Goal: Check status: Check status

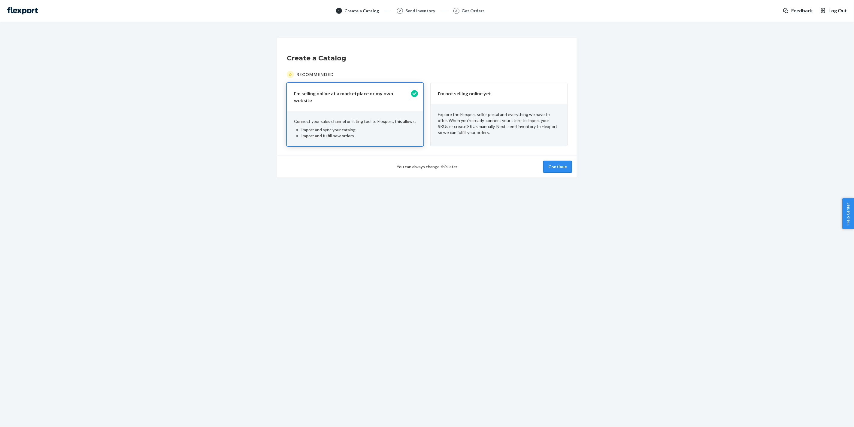
click at [554, 164] on button "Continue" at bounding box center [557, 167] width 29 height 12
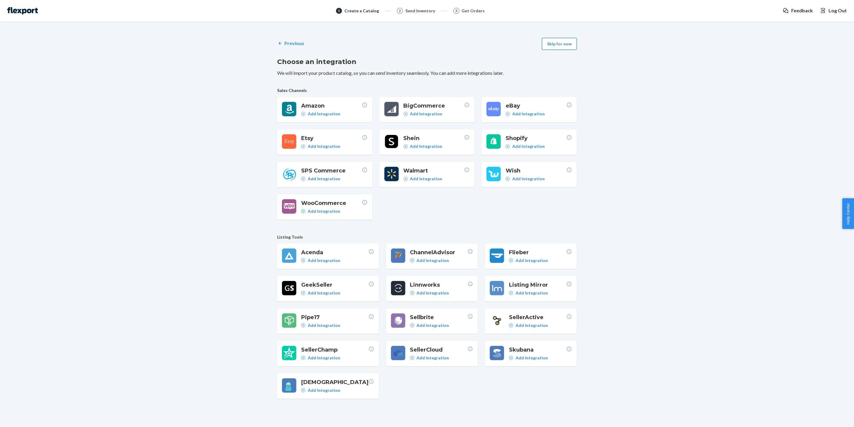
click at [562, 46] on button "Skip for now" at bounding box center [559, 44] width 35 height 12
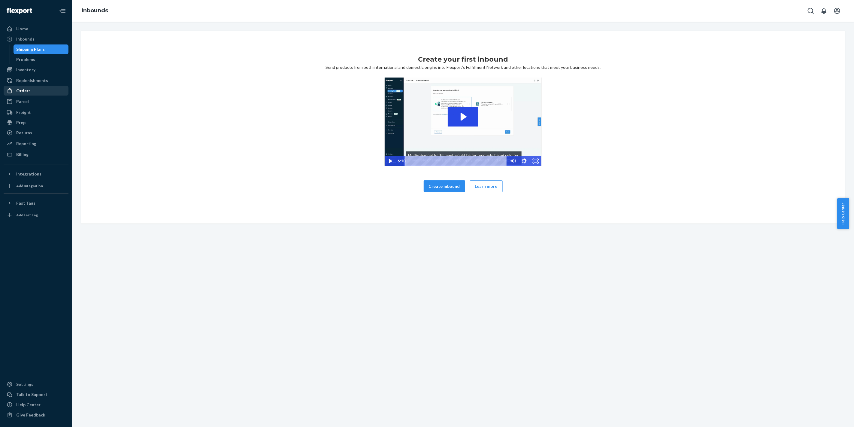
click at [32, 91] on div "Orders" at bounding box center [36, 90] width 64 height 8
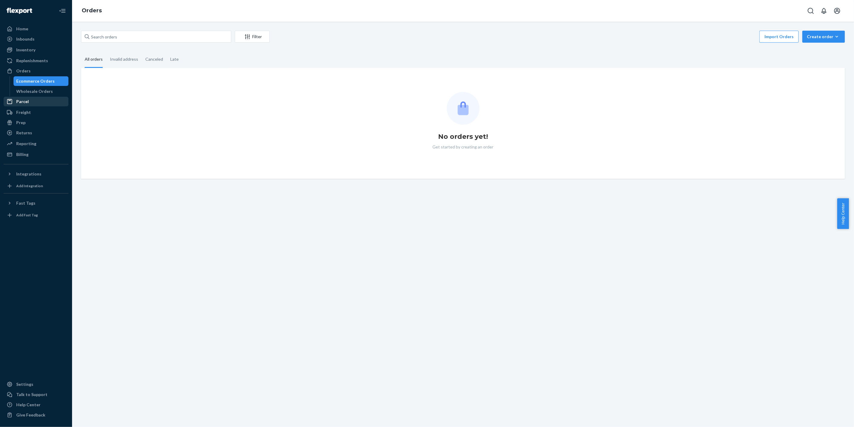
click at [30, 104] on div "Parcel" at bounding box center [36, 101] width 64 height 8
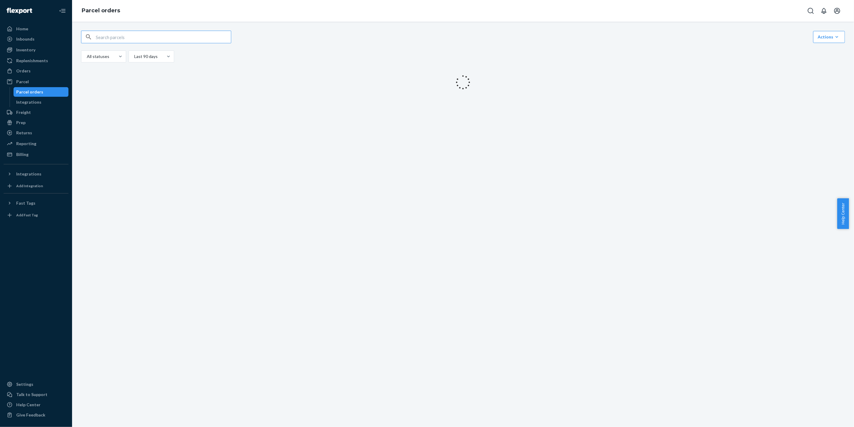
click at [143, 38] on input "text" at bounding box center [163, 37] width 135 height 12
type input "9261290339650157882606"
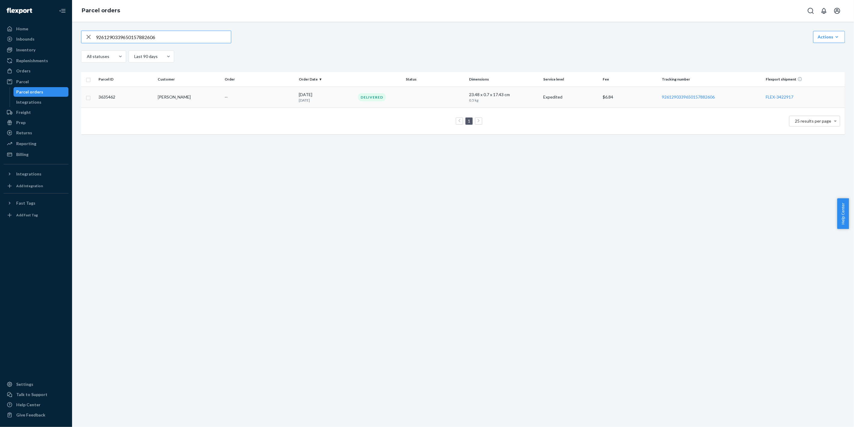
click at [433, 100] on div "Delivered" at bounding box center [411, 97] width 109 height 8
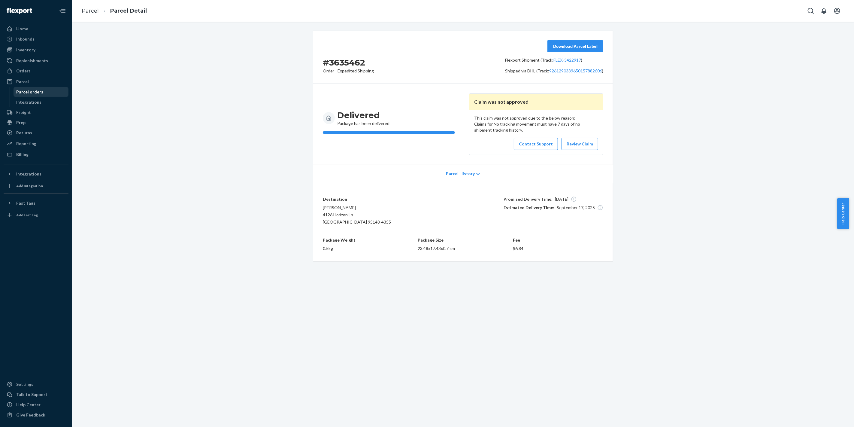
click at [45, 94] on div "Parcel orders" at bounding box center [41, 92] width 54 height 8
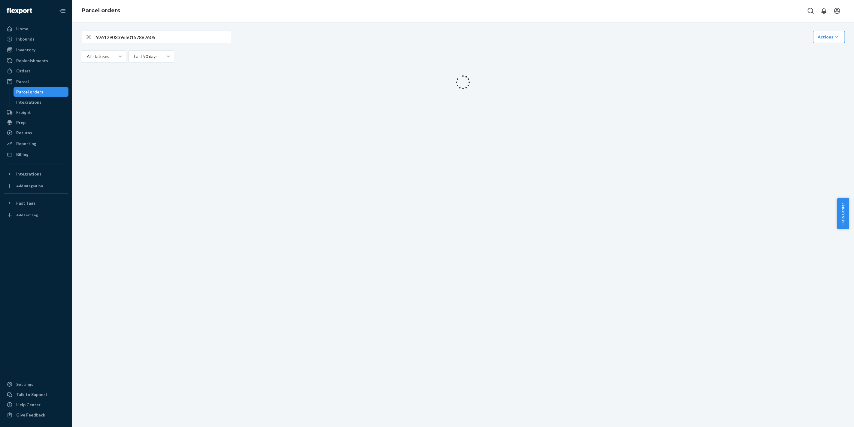
drag, startPoint x: 173, startPoint y: 34, endPoint x: 0, endPoint y: 33, distance: 173.3
click at [0, 34] on div "Home Inbounds Shipping Plans Problems Inventory Products Replenishments Orders …" at bounding box center [427, 213] width 854 height 427
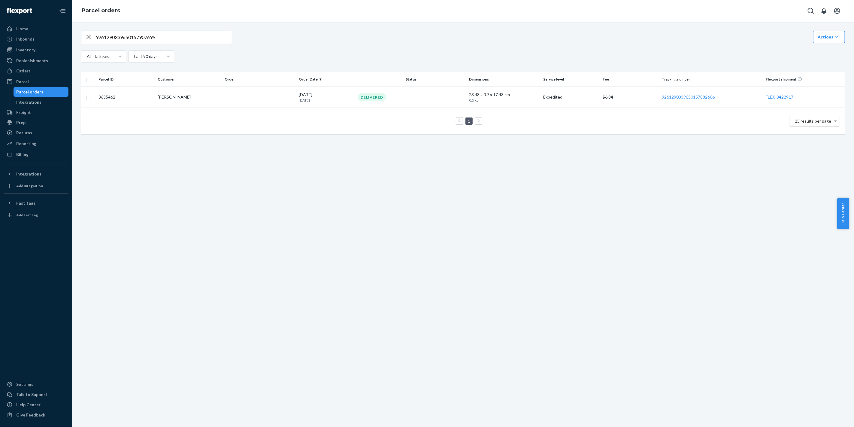
type input "9261290339650157907699"
click at [409, 105] on td "Delivered" at bounding box center [411, 97] width 111 height 22
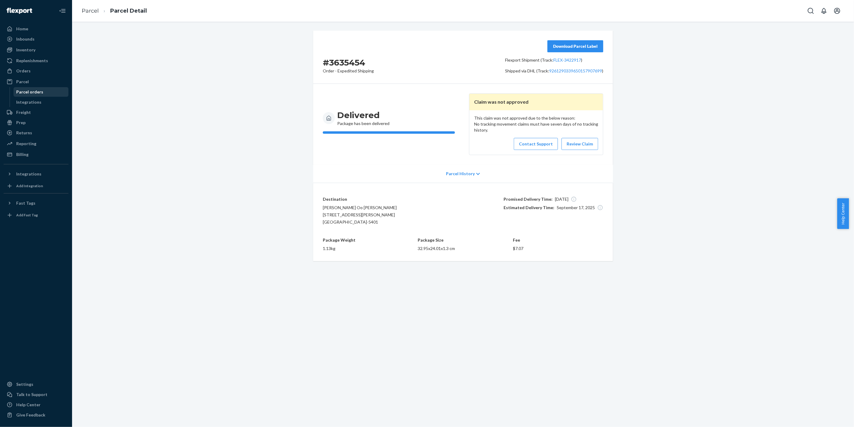
drag, startPoint x: 44, startPoint y: 92, endPoint x: 50, endPoint y: 89, distance: 6.4
click at [44, 92] on div "Parcel orders" at bounding box center [41, 92] width 54 height 8
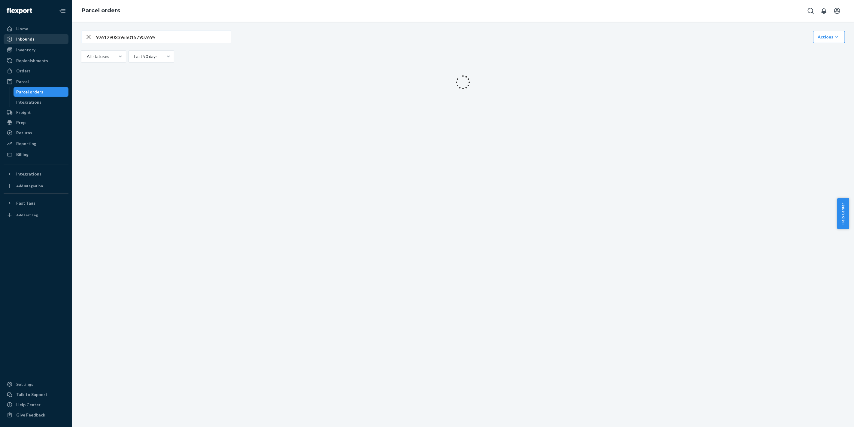
drag, startPoint x: 197, startPoint y: 34, endPoint x: 34, endPoint y: 42, distance: 163.6
click at [34, 41] on div "Home Inbounds Shipping Plans Problems Inventory Products Replenishments Orders …" at bounding box center [427, 213] width 854 height 427
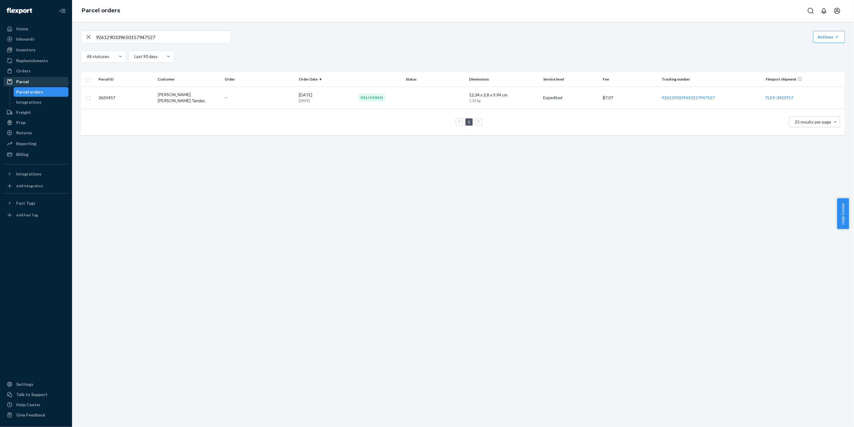
drag, startPoint x: 28, startPoint y: 91, endPoint x: 53, endPoint y: 79, distance: 27.8
click at [28, 91] on div "Parcel orders" at bounding box center [30, 92] width 27 height 6
drag, startPoint x: 187, startPoint y: 33, endPoint x: 0, endPoint y: 37, distance: 187.1
click at [0, 37] on div "Home Inbounds Shipping Plans Problems Inventory Products Replenishments Orders …" at bounding box center [427, 213] width 854 height 427
paste input "52590"
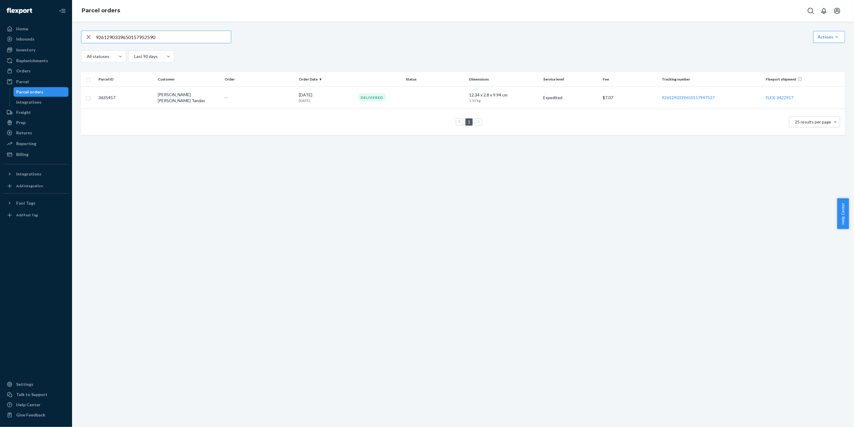
type input "9261290339650157952590"
click at [442, 90] on td "In Transit" at bounding box center [411, 96] width 111 height 21
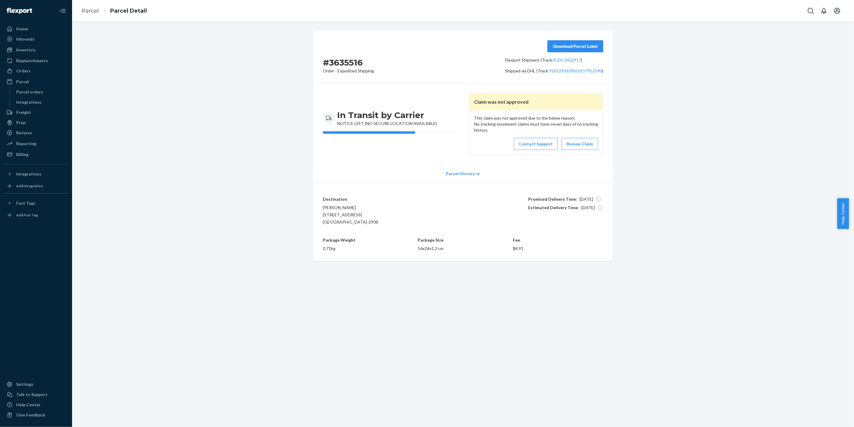
click at [452, 175] on p "Parcel History" at bounding box center [460, 174] width 29 height 6
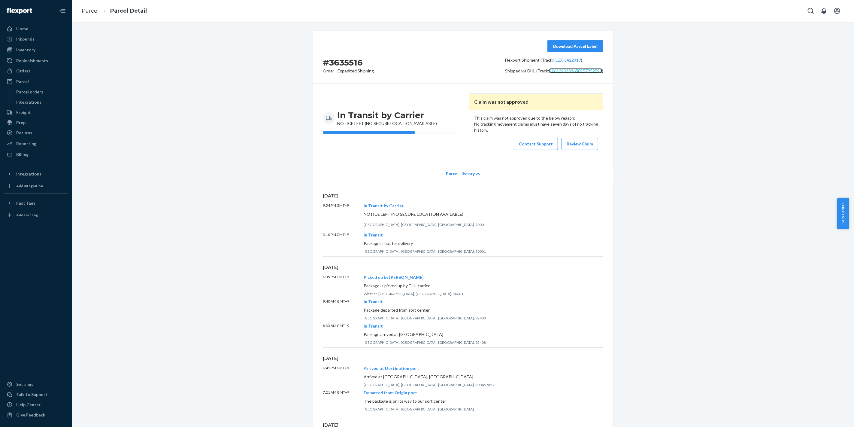
click at [583, 73] on link "9261290339650157952590" at bounding box center [575, 70] width 53 height 5
click at [543, 140] on link "Contact Support" at bounding box center [536, 144] width 44 height 12
click at [19, 92] on div "Parcel orders" at bounding box center [30, 92] width 27 height 6
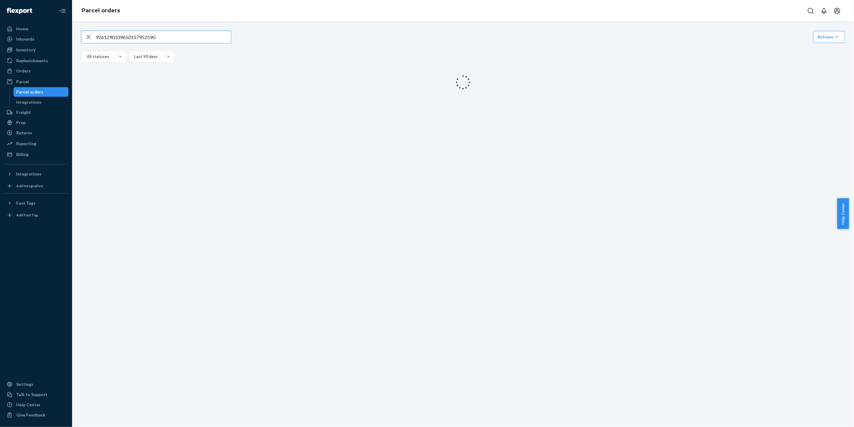
drag, startPoint x: 170, startPoint y: 35, endPoint x: 2, endPoint y: 32, distance: 168.5
click at [0, 30] on div "Home Inbounds Shipping Plans Problems Inventory Products Replenishments Orders …" at bounding box center [427, 213] width 854 height 427
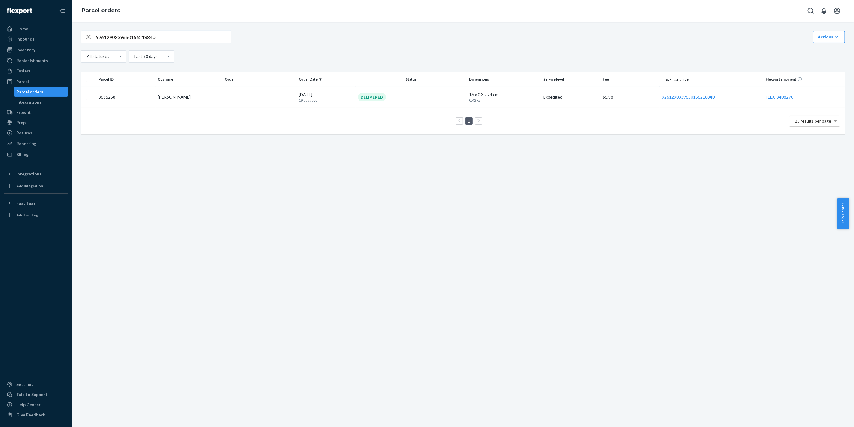
drag, startPoint x: 185, startPoint y: 38, endPoint x: 0, endPoint y: 29, distance: 185.5
click at [0, 29] on div "Home Inbounds Shipping Plans Problems Inventory Products Replenishments Orders …" at bounding box center [427, 213] width 854 height 427
paste input "434636207584275294961"
type input "9434636207584275294961"
click at [418, 104] on td "Delivered" at bounding box center [411, 96] width 111 height 21
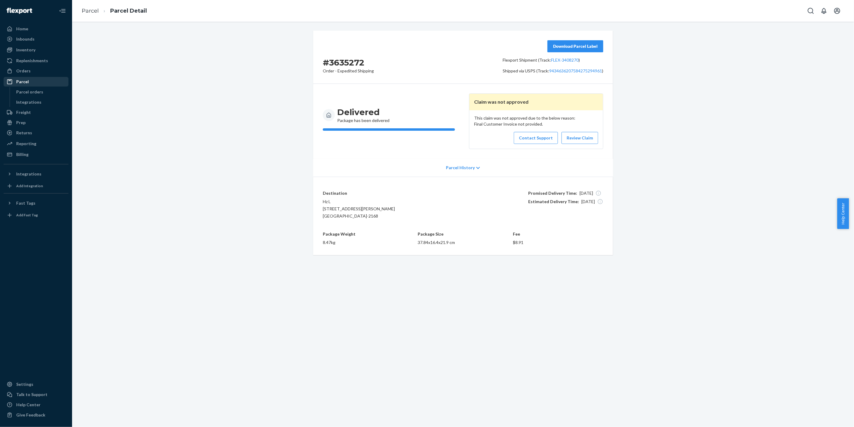
drag, startPoint x: 41, startPoint y: 92, endPoint x: 51, endPoint y: 86, distance: 12.3
click at [41, 92] on div "Parcel orders" at bounding box center [30, 92] width 27 height 6
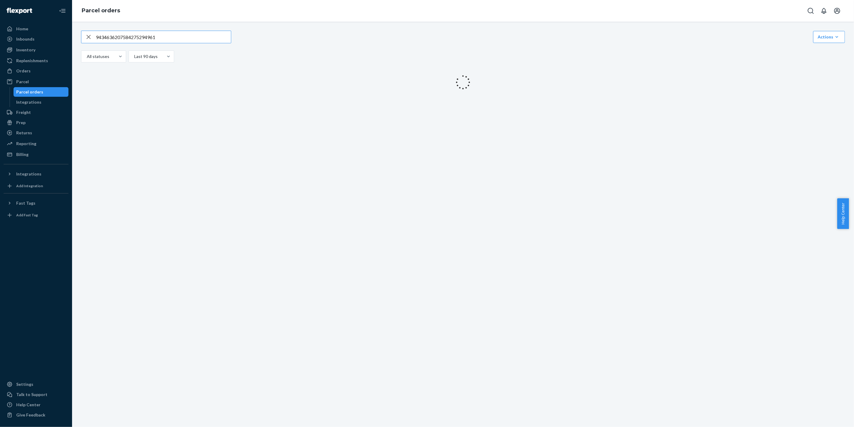
drag, startPoint x: 208, startPoint y: 35, endPoint x: 0, endPoint y: 40, distance: 208.2
click at [0, 40] on div "Home Inbounds Shipping Plans Problems Inventory Products Replenishments Orders …" at bounding box center [427, 213] width 854 height 427
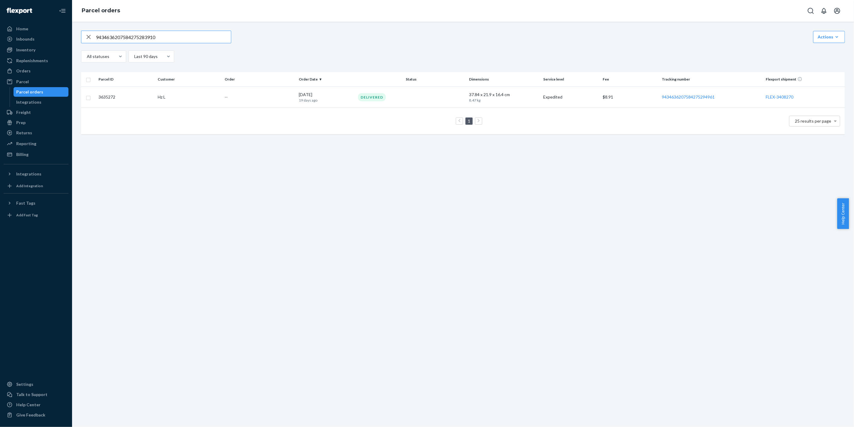
type input "9434636207584275283910"
click at [433, 101] on td "In Transit" at bounding box center [411, 96] width 111 height 21
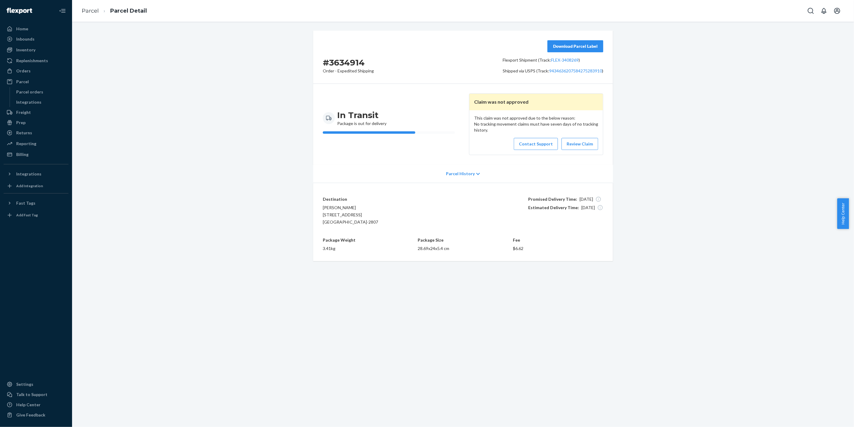
click at [448, 179] on div "Parcel History" at bounding box center [463, 174] width 300 height 18
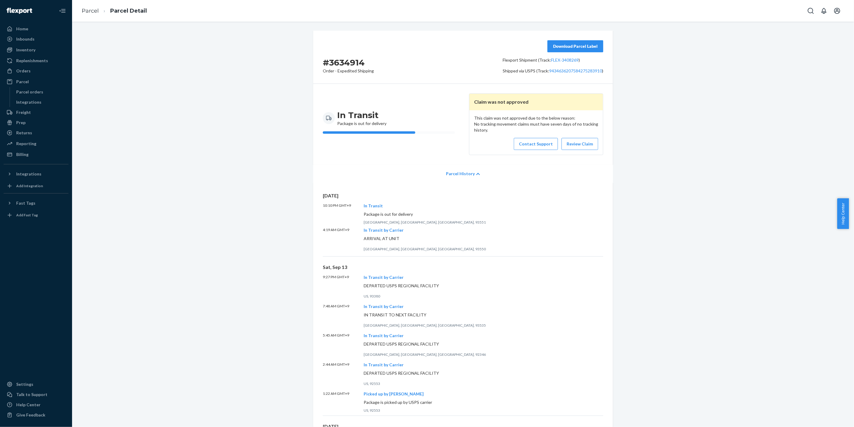
click at [450, 174] on p "Parcel History" at bounding box center [460, 174] width 29 height 6
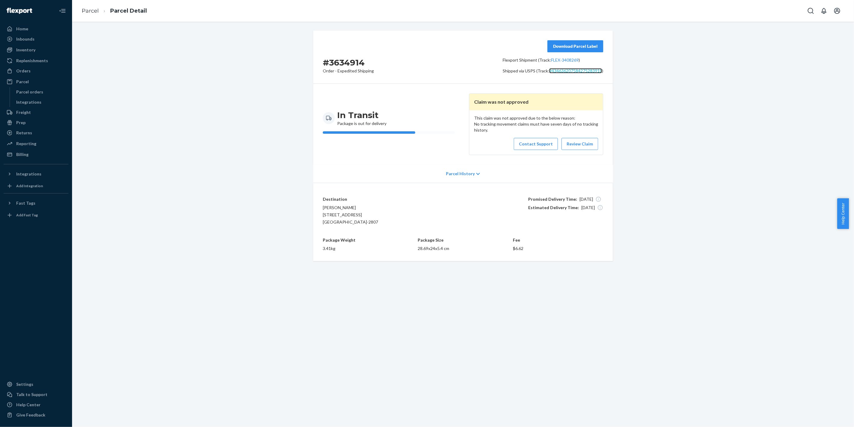
click at [570, 70] on link "9434636207584275283910" at bounding box center [575, 70] width 53 height 5
click at [535, 146] on link "Contact Support" at bounding box center [536, 144] width 44 height 12
click at [23, 95] on div "Parcel orders" at bounding box center [41, 92] width 54 height 8
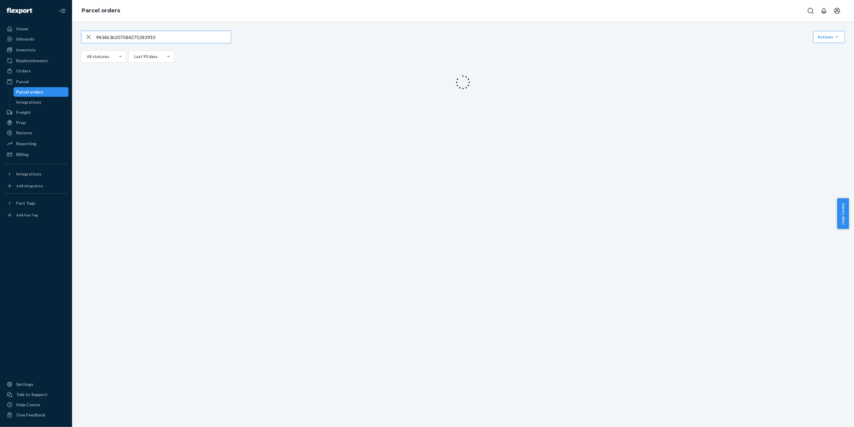
drag, startPoint x: 177, startPoint y: 39, endPoint x: 0, endPoint y: 41, distance: 177.5
click at [0, 41] on div "Home Inbounds Shipping Plans Problems Inventory Products Replenishments Orders …" at bounding box center [427, 213] width 854 height 427
type input "9261290339650155904218"
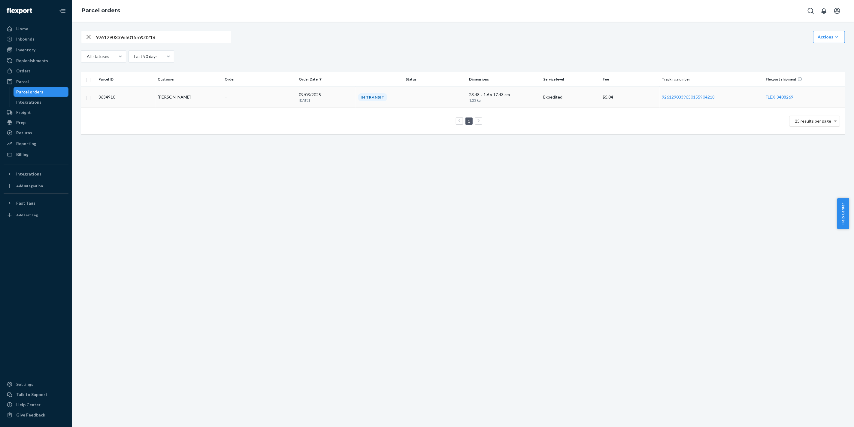
click at [402, 94] on div "In Transit" at bounding box center [411, 97] width 109 height 8
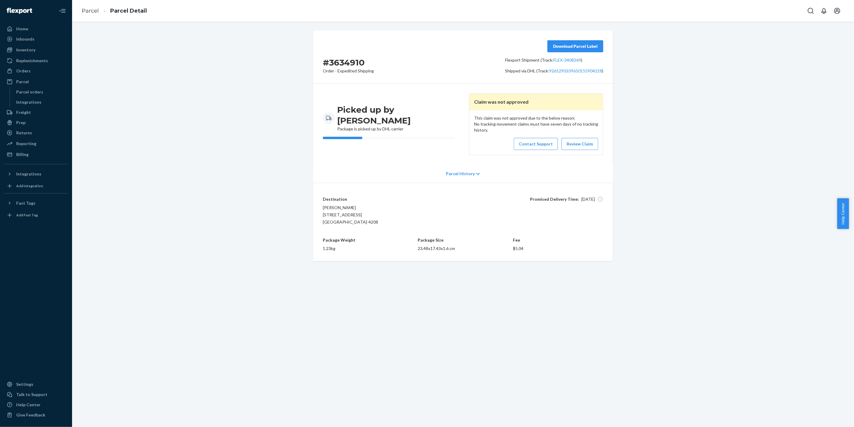
click at [456, 169] on div "Parcel History" at bounding box center [463, 174] width 300 height 18
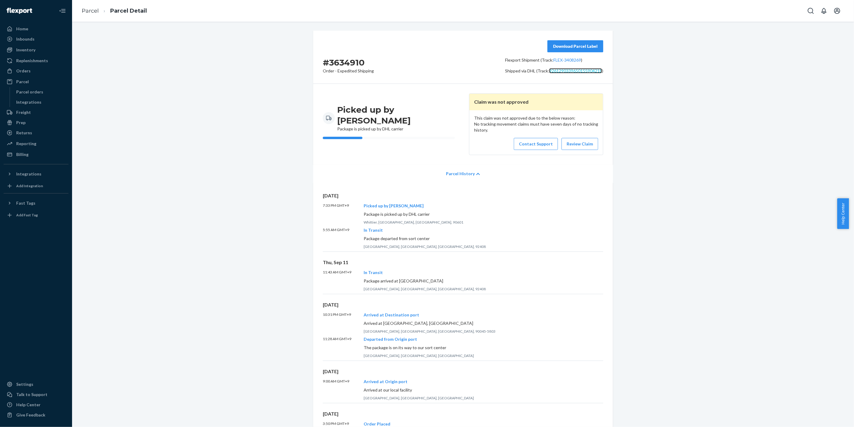
click at [576, 69] on link "9261290339650155904218" at bounding box center [575, 70] width 53 height 5
click at [525, 147] on link "Contact Support" at bounding box center [536, 144] width 44 height 12
click at [44, 89] on div "Parcel orders" at bounding box center [41, 92] width 54 height 8
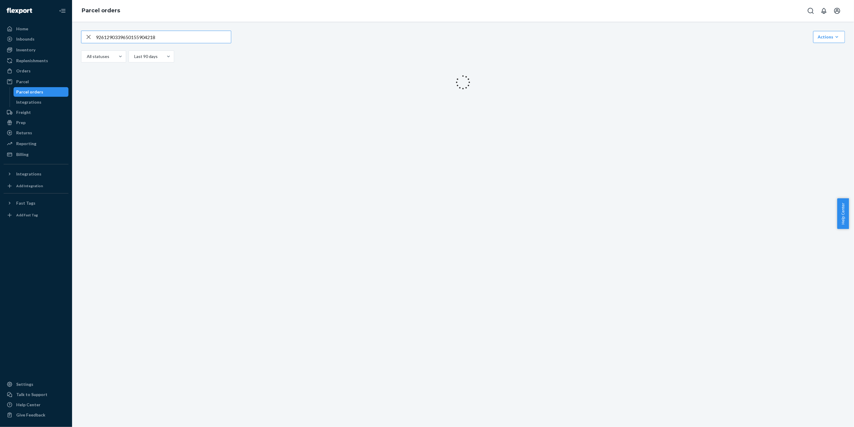
drag, startPoint x: 192, startPoint y: 37, endPoint x: 0, endPoint y: 41, distance: 191.9
click at [0, 40] on div "Home Inbounds Shipping Plans Problems Inventory Products Replenishments Orders …" at bounding box center [427, 213] width 854 height 427
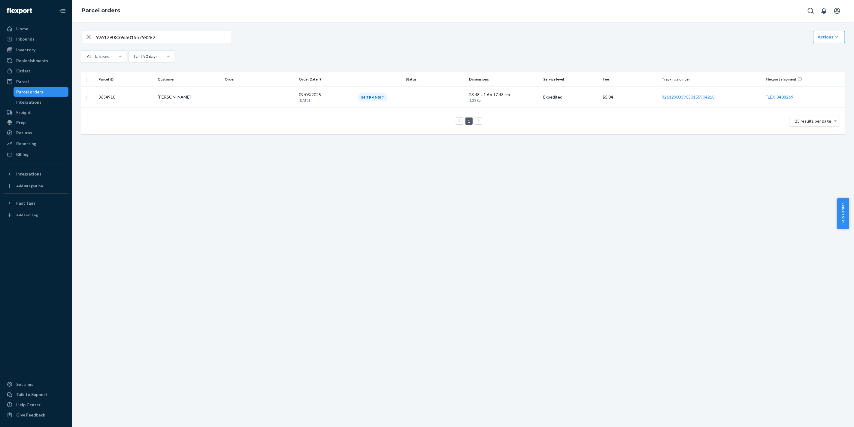
type input "9261290339650155798282"
click at [398, 101] on td "In Transit" at bounding box center [411, 96] width 111 height 21
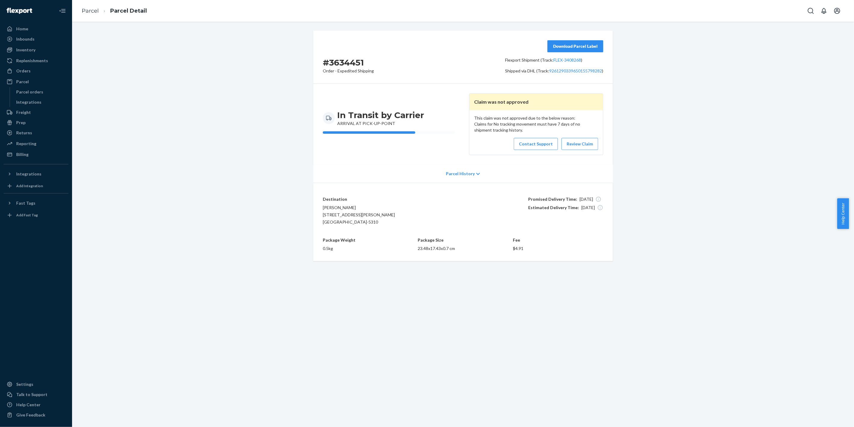
click at [458, 172] on p "Parcel History" at bounding box center [460, 174] width 29 height 6
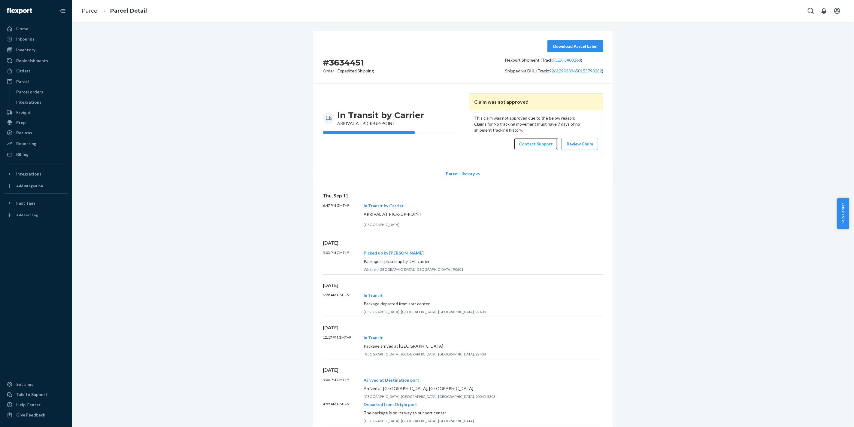
click at [543, 145] on link "Contact Support" at bounding box center [536, 144] width 44 height 12
click at [41, 98] on div "Integrations" at bounding box center [41, 102] width 54 height 8
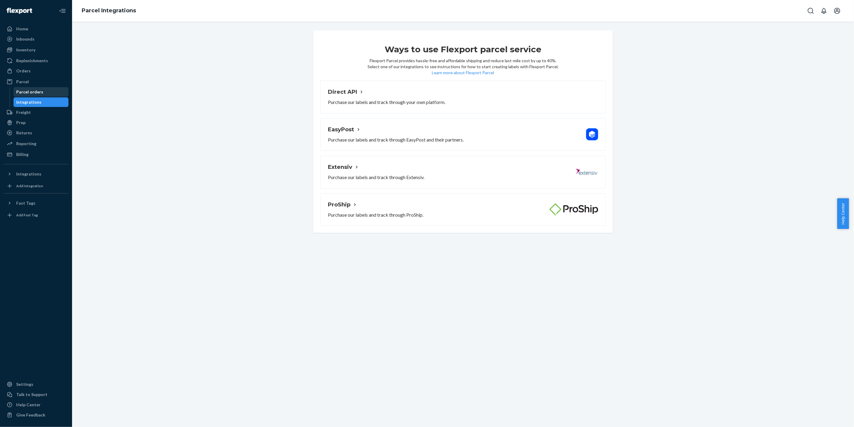
click at [45, 94] on div "Parcel orders" at bounding box center [41, 92] width 54 height 8
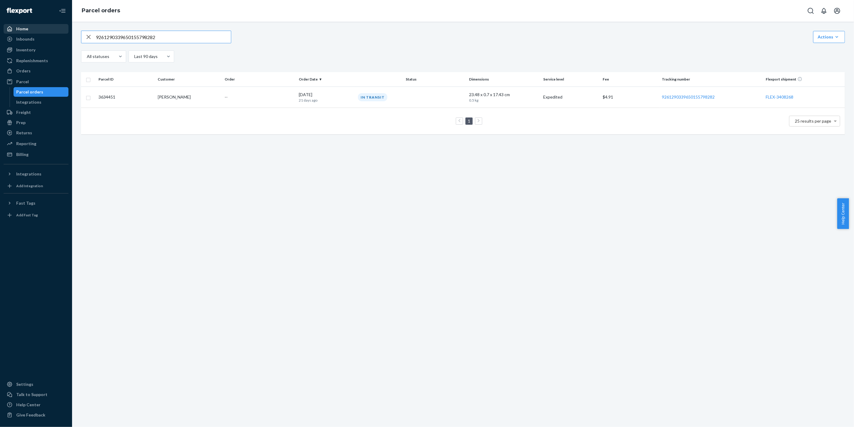
drag, startPoint x: 168, startPoint y: 38, endPoint x: 27, endPoint y: 31, distance: 141.0
click at [27, 32] on div "Home Inbounds Shipping Plans Problems Inventory Products Replenishments Orders …" at bounding box center [427, 213] width 854 height 427
type input "9434636207584275198832"
click at [419, 91] on td "In Transit" at bounding box center [411, 96] width 111 height 21
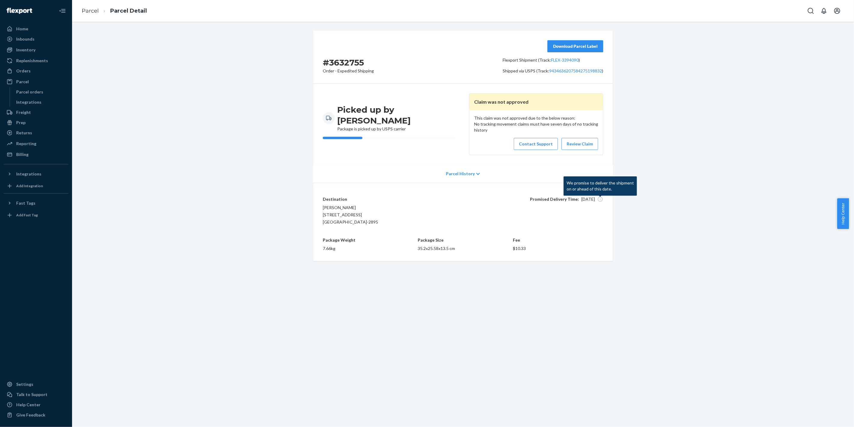
click at [471, 171] on p "Parcel History" at bounding box center [460, 174] width 29 height 6
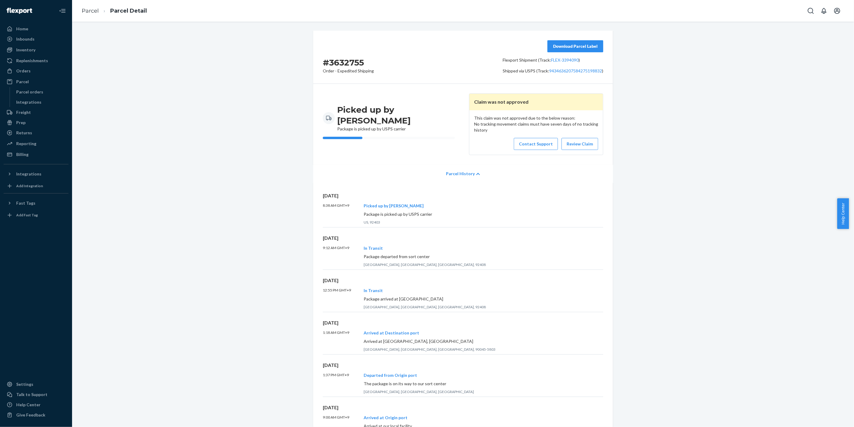
click at [471, 171] on p "Parcel History" at bounding box center [460, 174] width 29 height 6
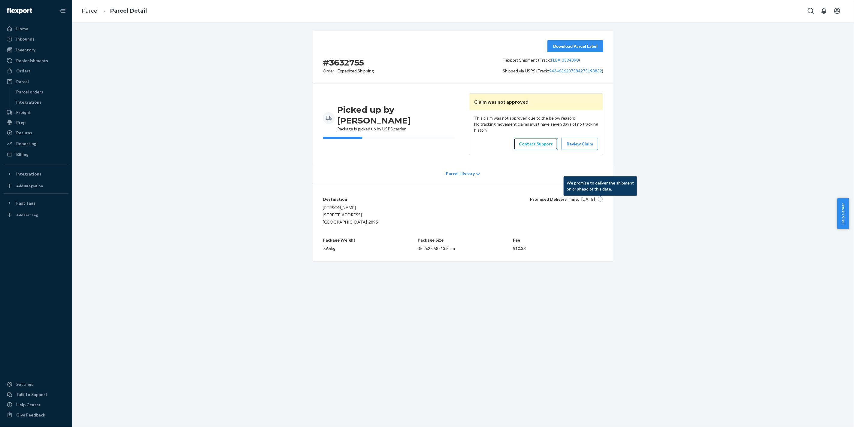
click at [543, 138] on link "Contact Support" at bounding box center [536, 144] width 44 height 12
click at [461, 175] on p "Parcel History" at bounding box center [460, 174] width 29 height 6
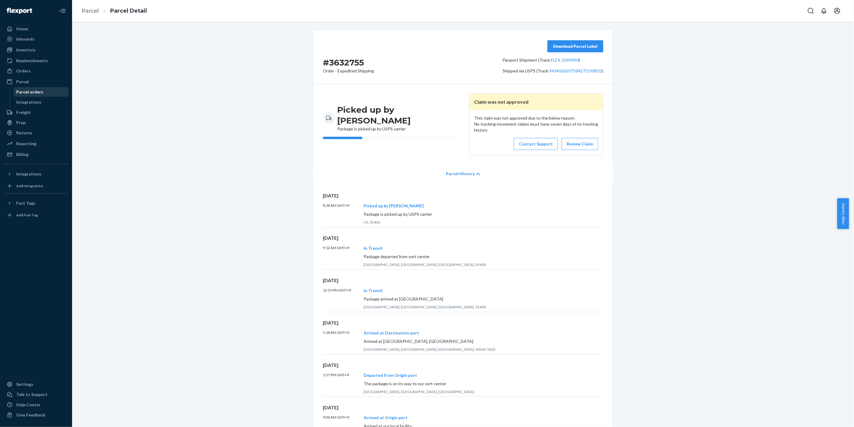
click at [36, 95] on div "Parcel orders" at bounding box center [41, 92] width 54 height 8
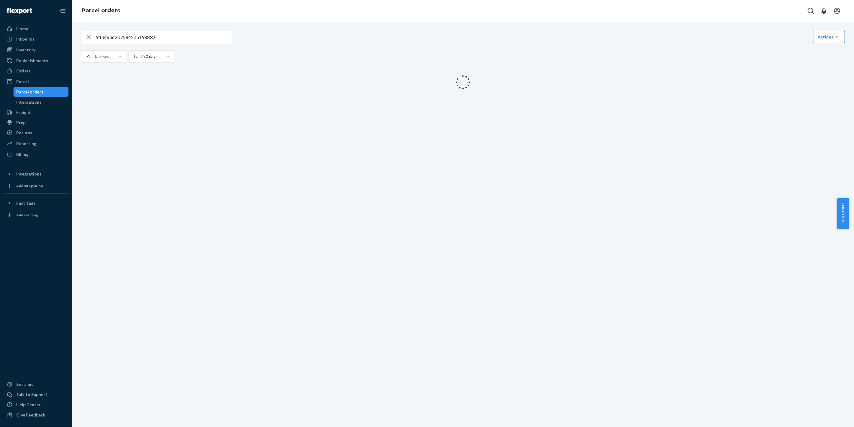
drag, startPoint x: 189, startPoint y: 33, endPoint x: 0, endPoint y: 30, distance: 189.2
click at [0, 30] on div "Home Inbounds Shipping Plans Problems Inventory Products Replenishments Orders …" at bounding box center [427, 213] width 854 height 427
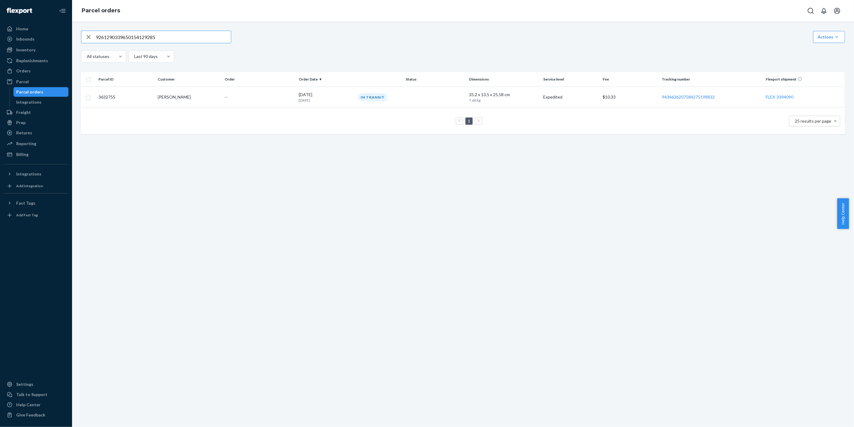
type input "9261290339650154129285"
click at [408, 95] on div "In Transit" at bounding box center [411, 97] width 109 height 8
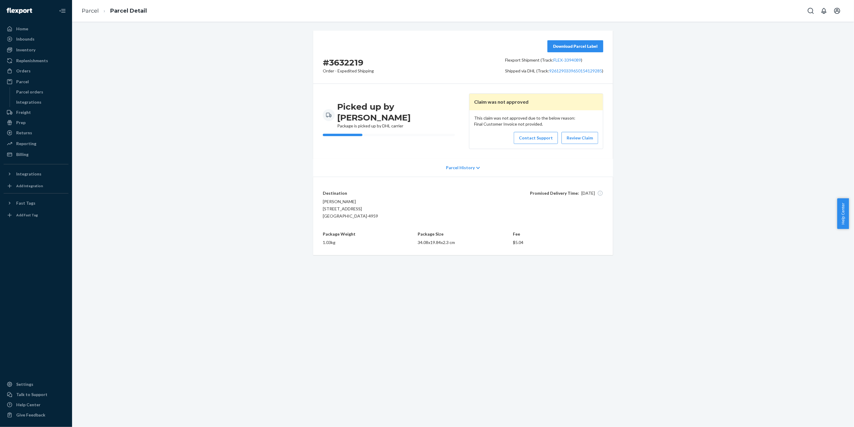
drag, startPoint x: 407, startPoint y: 95, endPoint x: 309, endPoint y: 168, distance: 122.6
click at [309, 168] on div "# 3632219 Order - Expedited Shipping Download Parcel Label Flexport Shipment (T…" at bounding box center [463, 143] width 309 height 224
click at [543, 136] on link "Contact Support" at bounding box center [536, 138] width 44 height 12
click at [36, 92] on div "Parcel orders" at bounding box center [30, 92] width 27 height 6
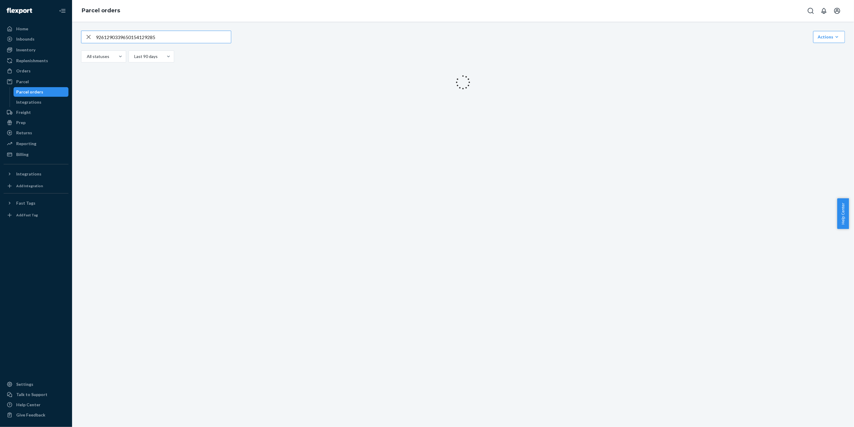
drag, startPoint x: 209, startPoint y: 33, endPoint x: 0, endPoint y: 31, distance: 209.0
click at [0, 31] on div "Home Inbounds Shipping Plans Problems Inventory Products Replenishments Orders …" at bounding box center [427, 213] width 854 height 427
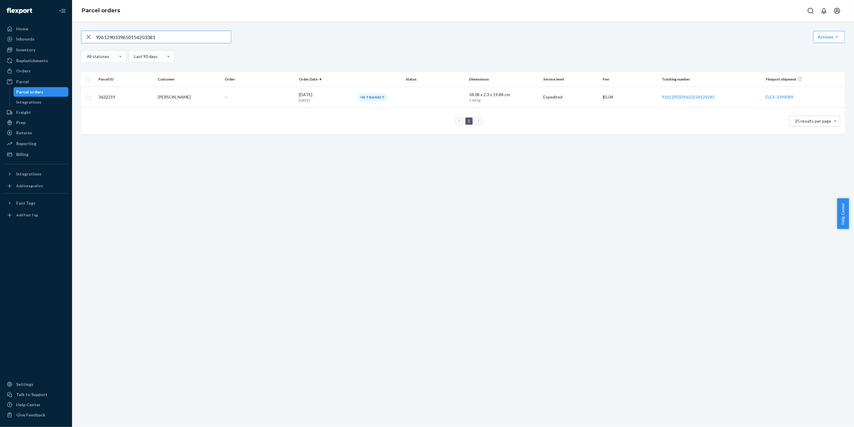
type input "9261290339650154203381"
click at [407, 99] on div "In Transit" at bounding box center [411, 97] width 109 height 8
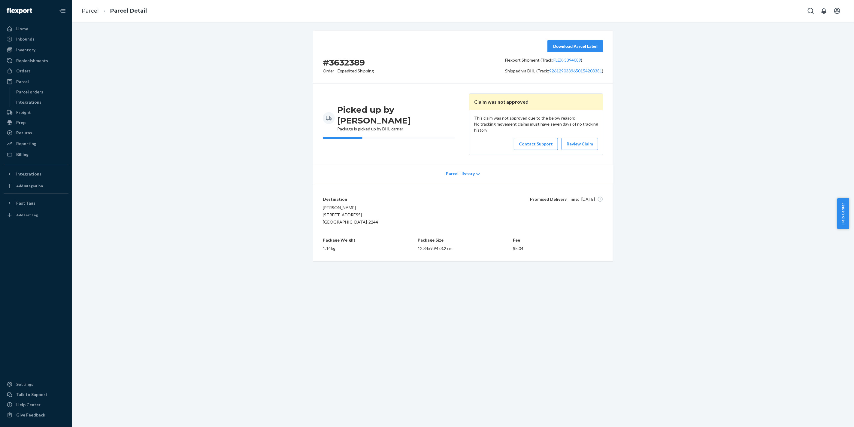
click at [462, 168] on div "Parcel History" at bounding box center [463, 174] width 300 height 18
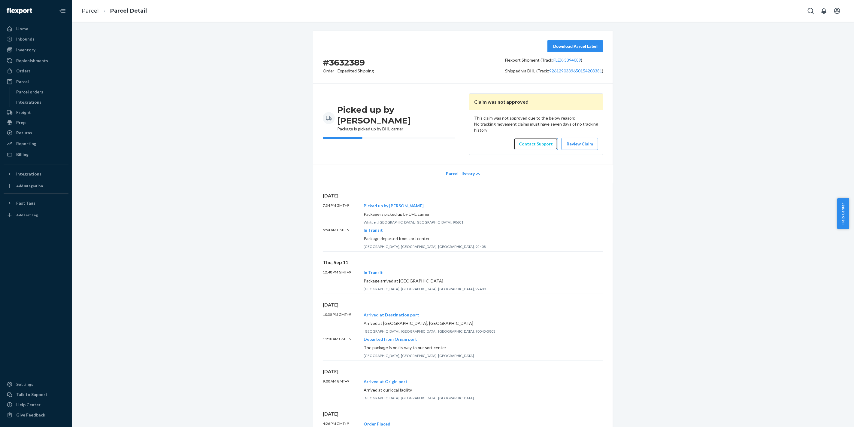
click at [541, 147] on link "Contact Support" at bounding box center [536, 144] width 44 height 12
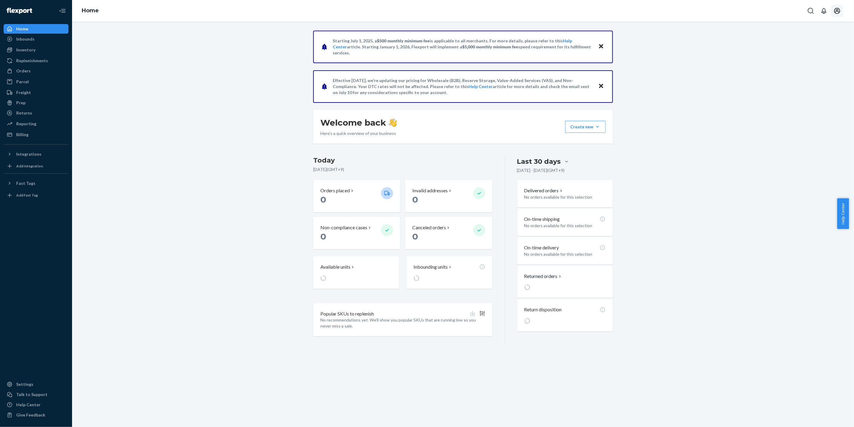
click at [834, 7] on button "Open account menu" at bounding box center [837, 11] width 12 height 12
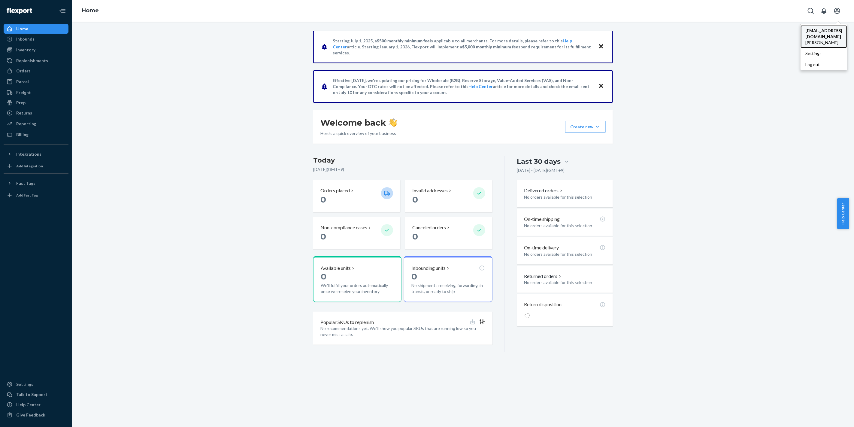
click at [823, 40] on span "[PERSON_NAME]" at bounding box center [823, 43] width 37 height 6
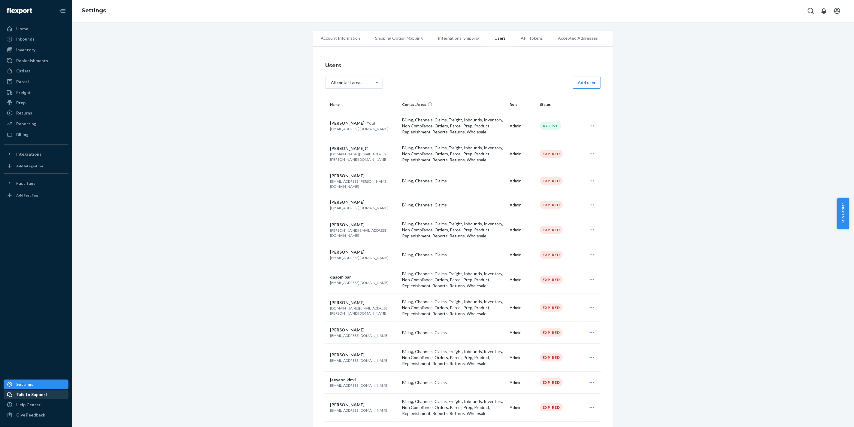
click at [31, 395] on div "Talk to Support" at bounding box center [31, 394] width 31 height 6
